Goal: Information Seeking & Learning: Find specific fact

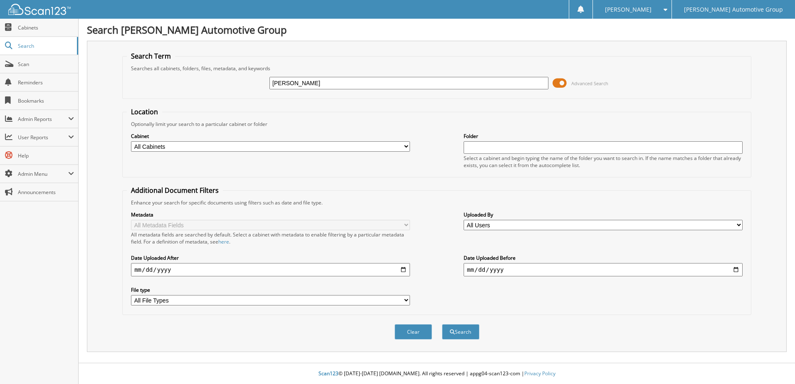
type input "[PERSON_NAME]"
click at [442, 324] on button "Search" at bounding box center [460, 331] width 37 height 15
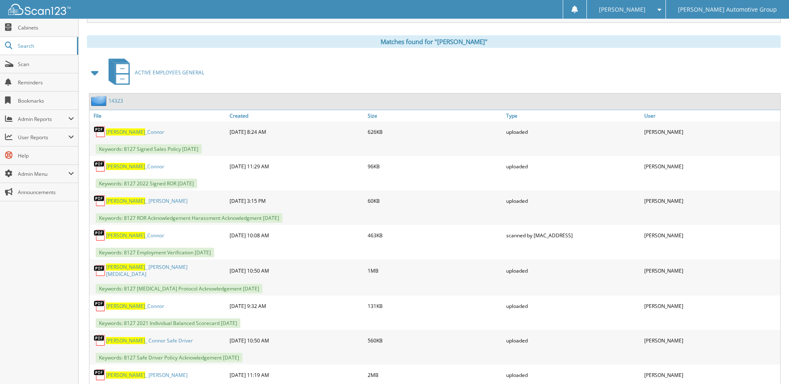
scroll to position [333, 0]
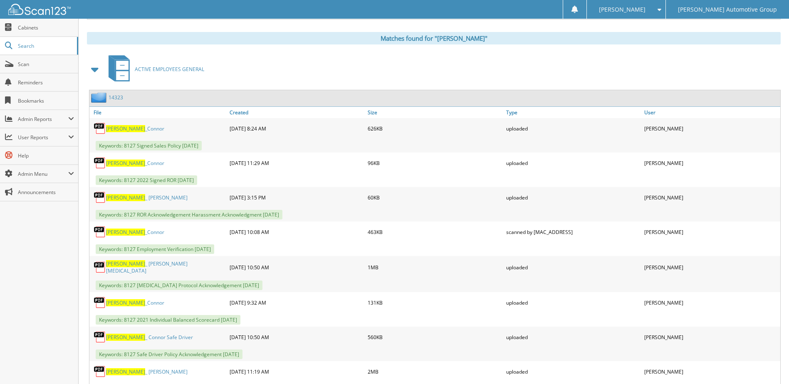
click at [121, 98] on link "14323" at bounding box center [116, 97] width 15 height 7
